Goal: Check status: Check status

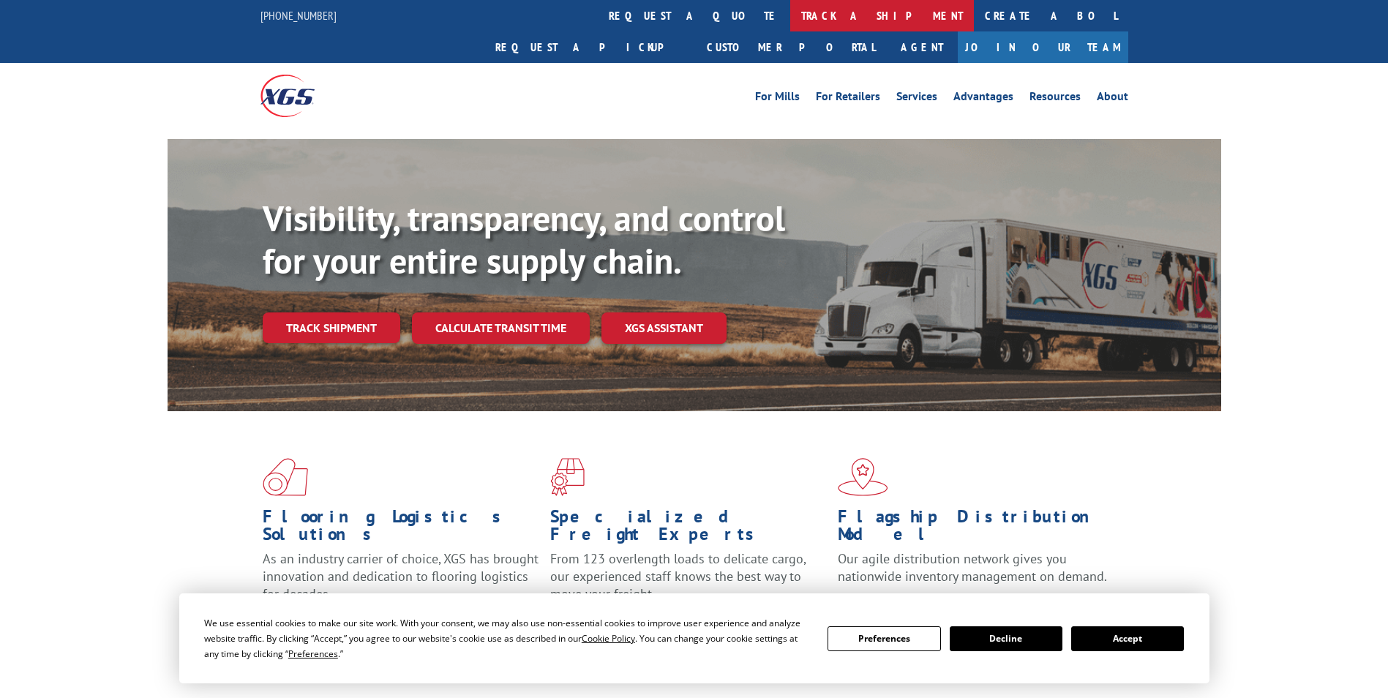
click at [790, 13] on link "track a shipment" at bounding box center [882, 15] width 184 height 31
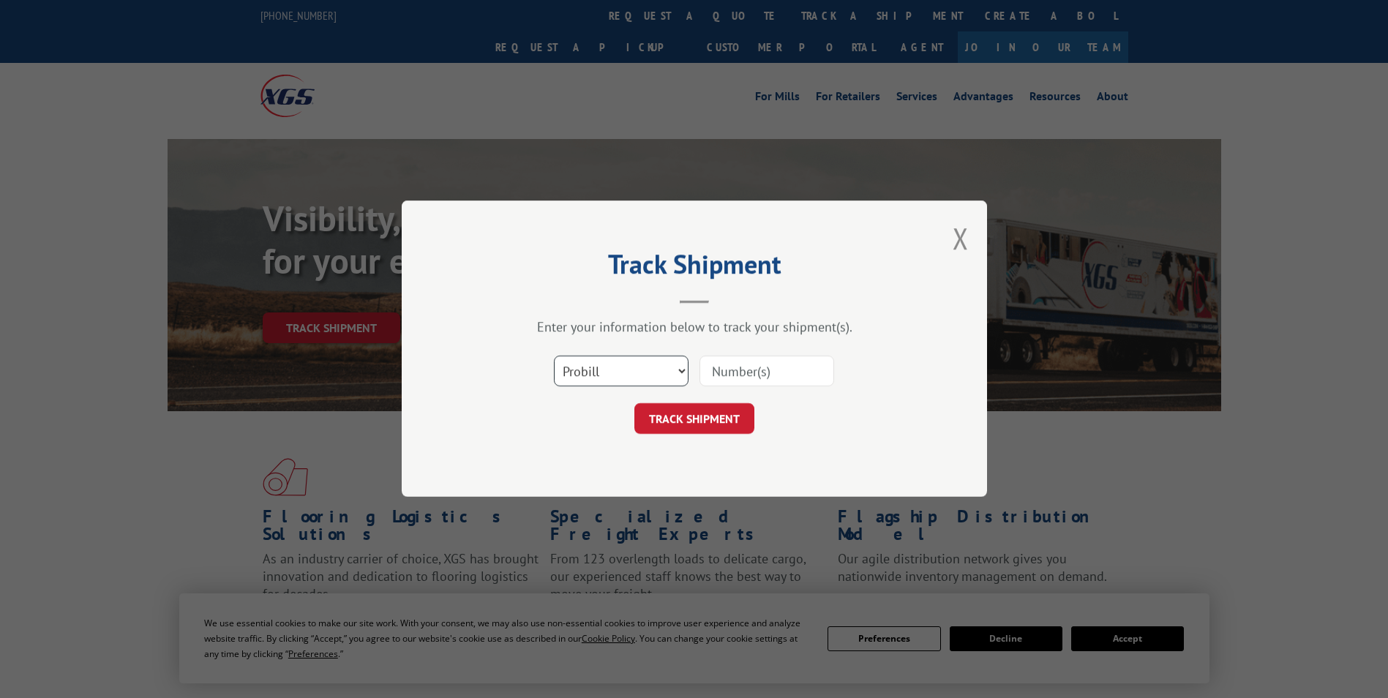
click at [591, 369] on select "Select category... Probill BOL PO" at bounding box center [621, 371] width 135 height 31
select select "bol"
click at [554, 356] on select "Select category... Probill BOL PO" at bounding box center [621, 371] width 135 height 31
click at [724, 375] on input at bounding box center [767, 371] width 135 height 31
paste input "5106102"
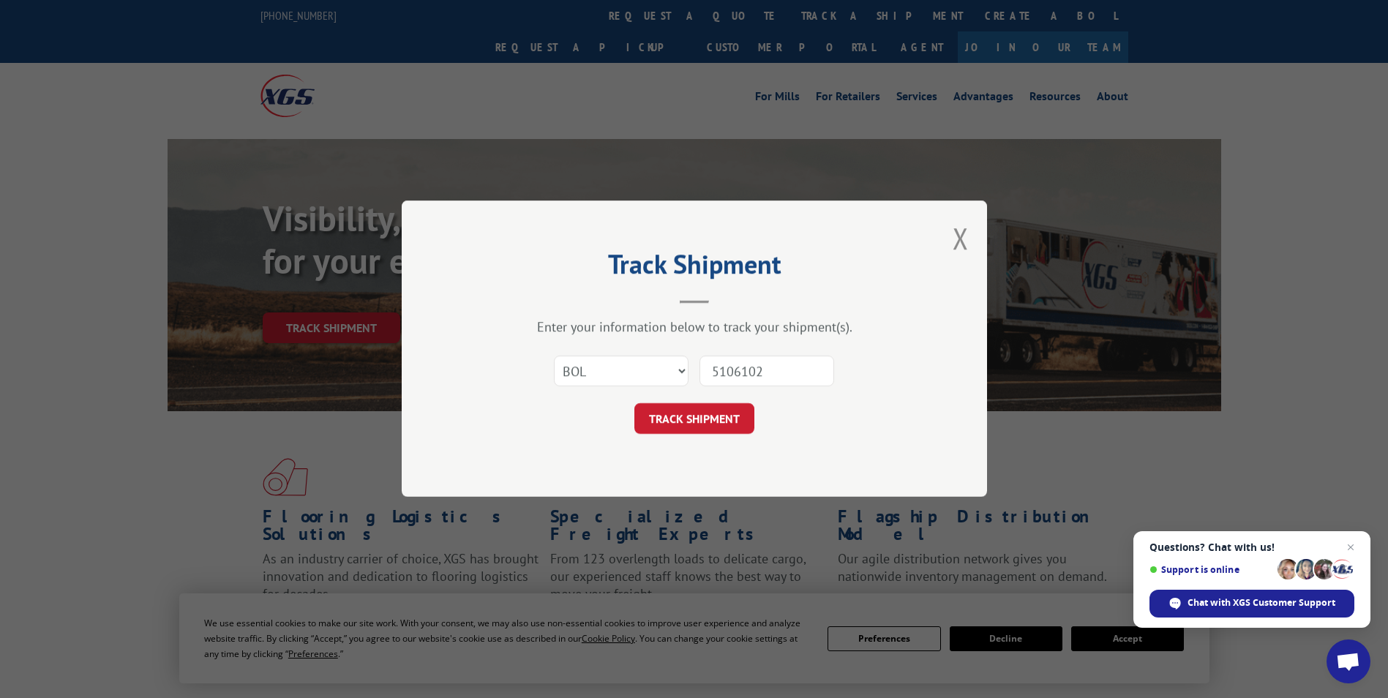
type input "5106102"
click at [634, 404] on button "TRACK SHIPMENT" at bounding box center [694, 419] width 120 height 31
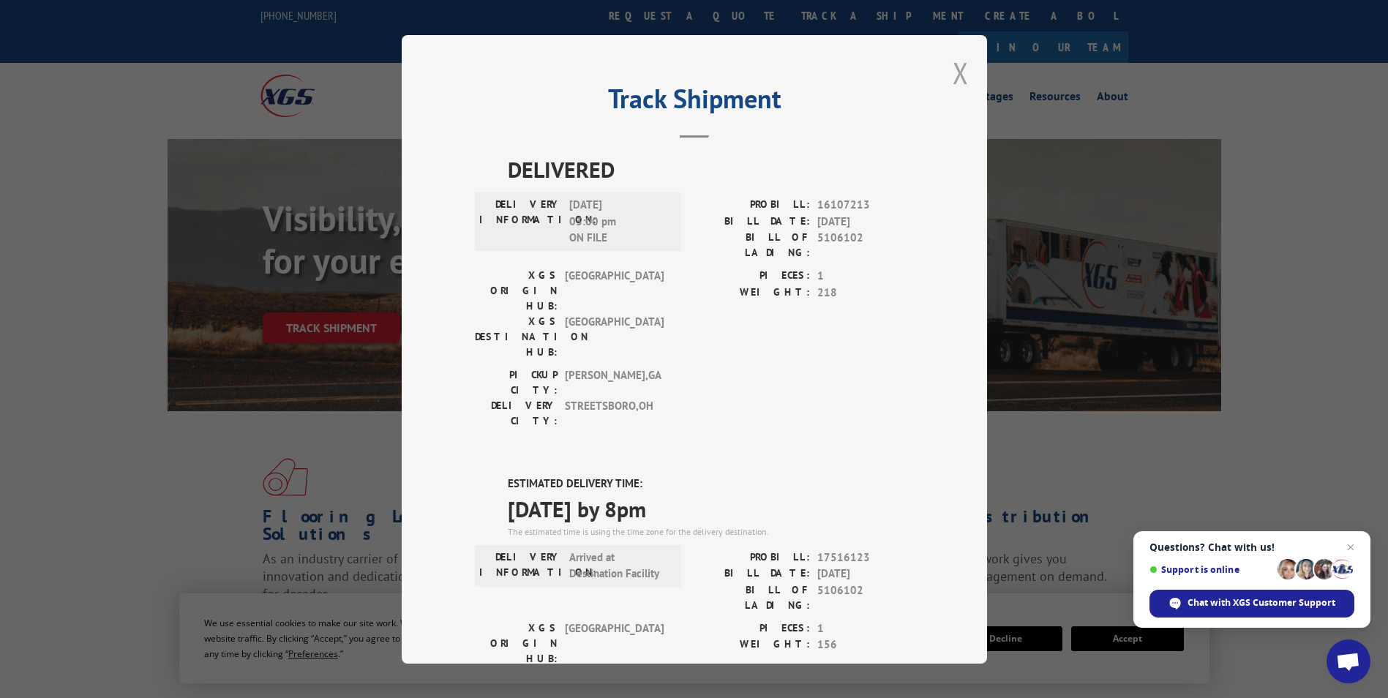
click at [955, 82] on button "Close modal" at bounding box center [961, 72] width 16 height 39
